Goal: Complete application form

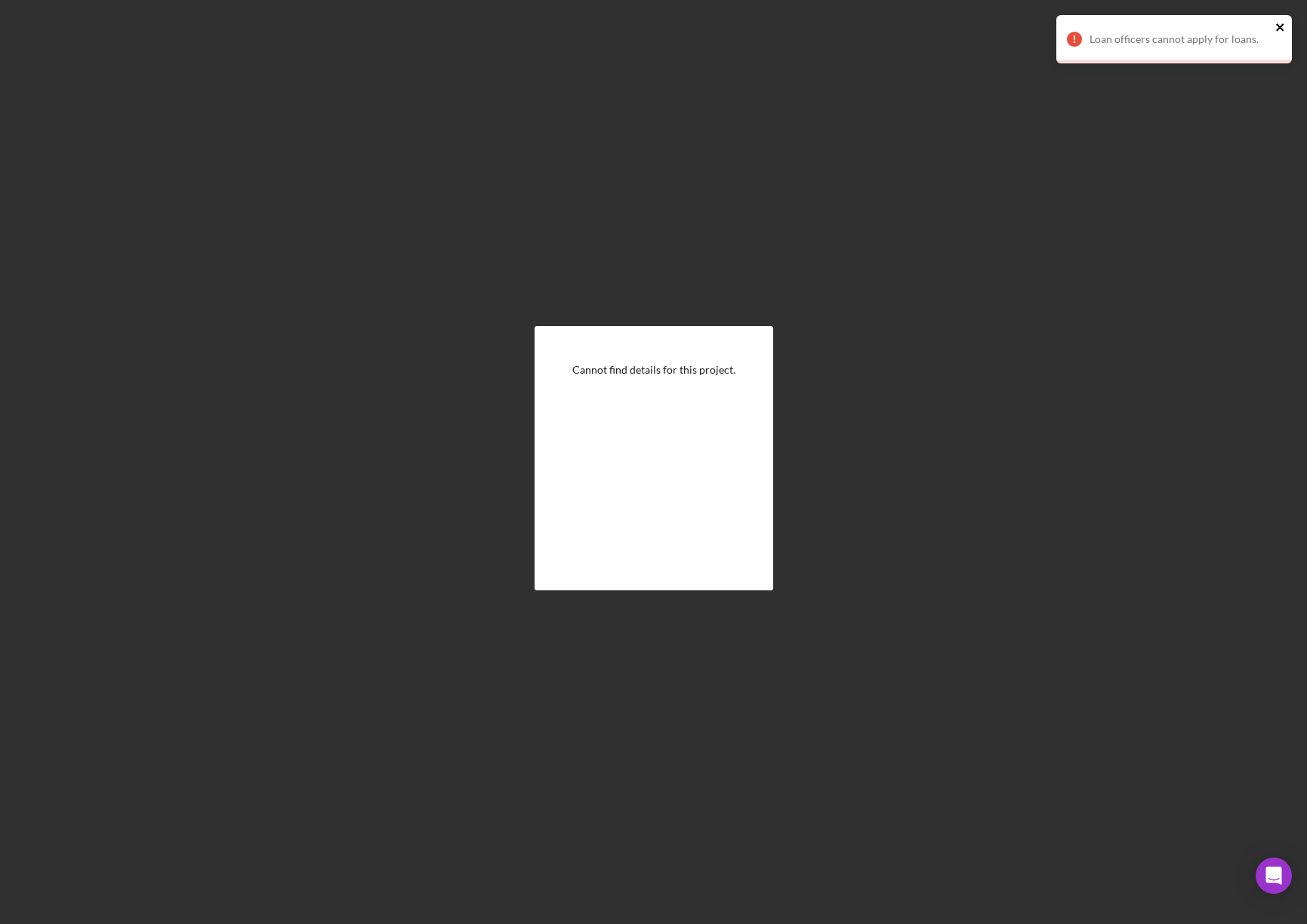
click at [1283, 30] on icon "close" at bounding box center [1280, 27] width 8 height 8
click at [722, 421] on div "Cannot find details for this project." at bounding box center [654, 458] width 238 height 265
